Goal: Use online tool/utility: Utilize a website feature to perform a specific function

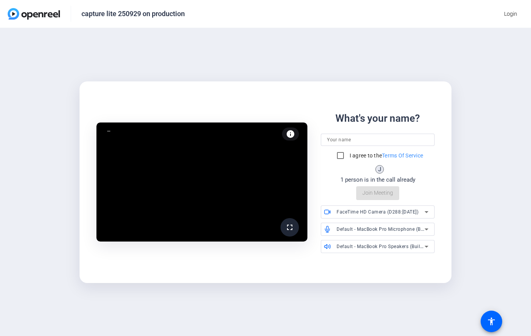
click at [346, 140] on input at bounding box center [377, 139] width 101 height 9
type input "sdgsdfs"
click at [344, 154] on input "I agree to the Terms Of Service" at bounding box center [340, 155] width 15 height 15
checkbox input "true"
click at [360, 190] on span at bounding box center [377, 193] width 43 height 18
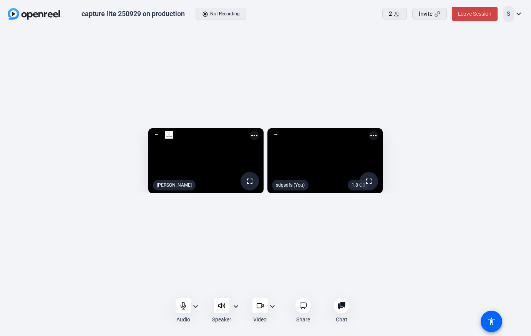
click at [225, 310] on div at bounding box center [221, 305] width 15 height 15
click at [218, 304] on icon at bounding box center [221, 305] width 7 height 5
click at [218, 307] on icon at bounding box center [222, 306] width 8 height 8
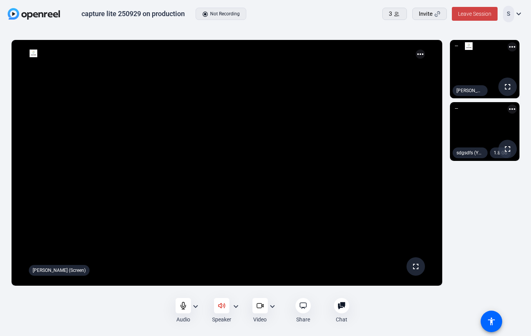
click at [208, 306] on div "Speaker expand_more" at bounding box center [226, 310] width 36 height 25
click at [216, 304] on div at bounding box center [221, 305] width 15 height 15
click at [218, 306] on icon at bounding box center [222, 306] width 8 height 8
click at [103, 309] on div "Audio expand_more Speaker expand_more Video expand_more Share Chat 0 more_horiz…" at bounding box center [265, 310] width 531 height 27
